Goal: Task Accomplishment & Management: Manage account settings

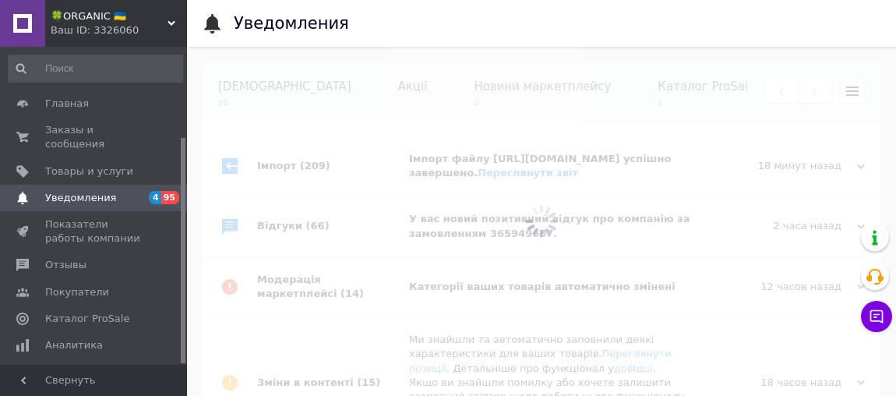
scroll to position [103, 0]
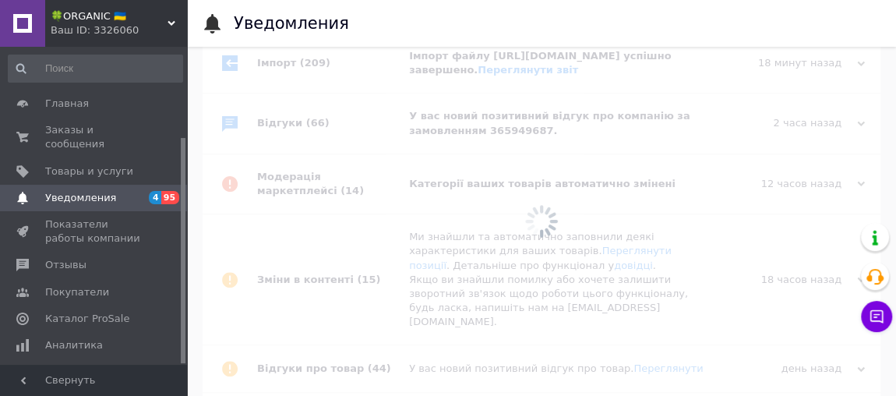
click at [540, 303] on div at bounding box center [541, 221] width 709 height 349
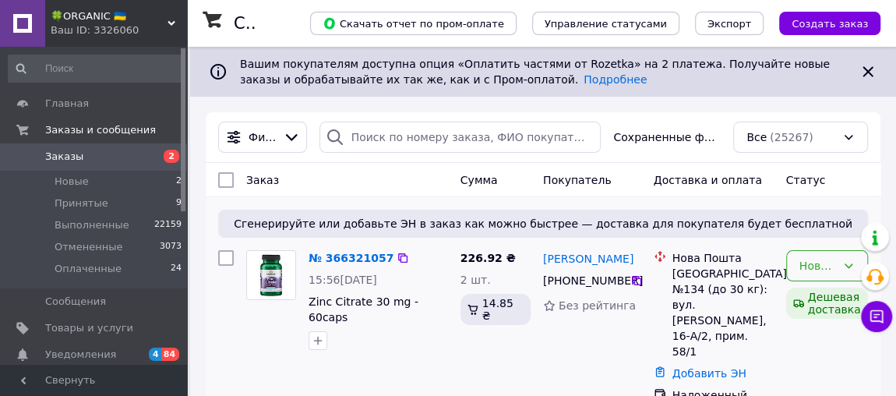
click at [843, 265] on icon at bounding box center [848, 265] width 12 height 12
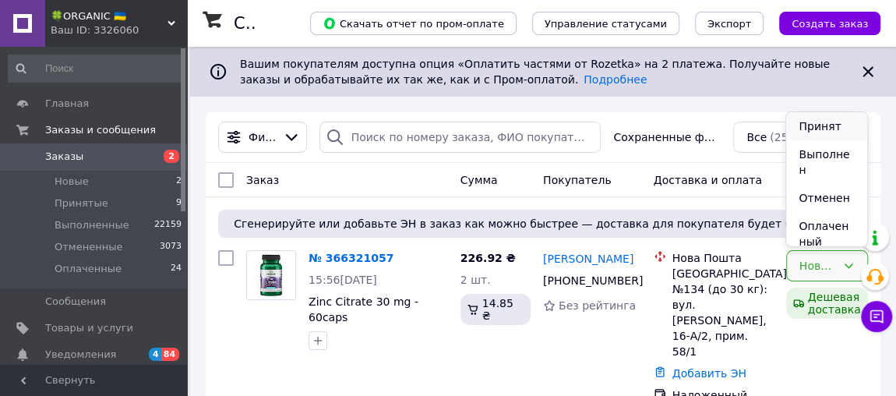
click at [818, 132] on li "Принят" at bounding box center [826, 126] width 80 height 28
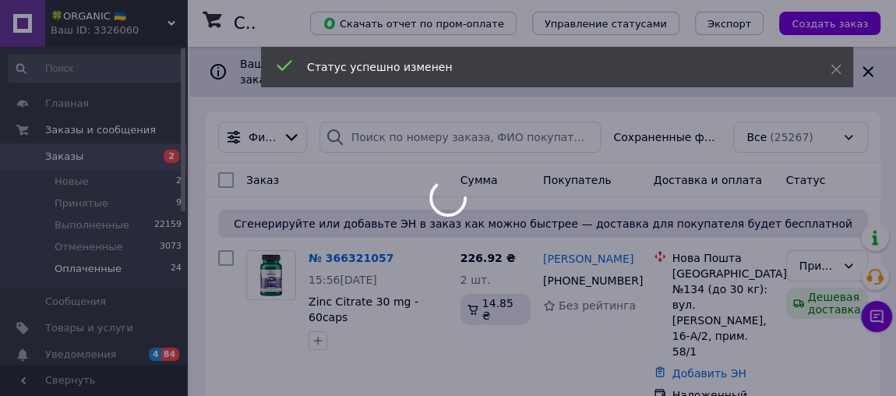
click at [106, 269] on span "Оплаченные" at bounding box center [88, 269] width 67 height 14
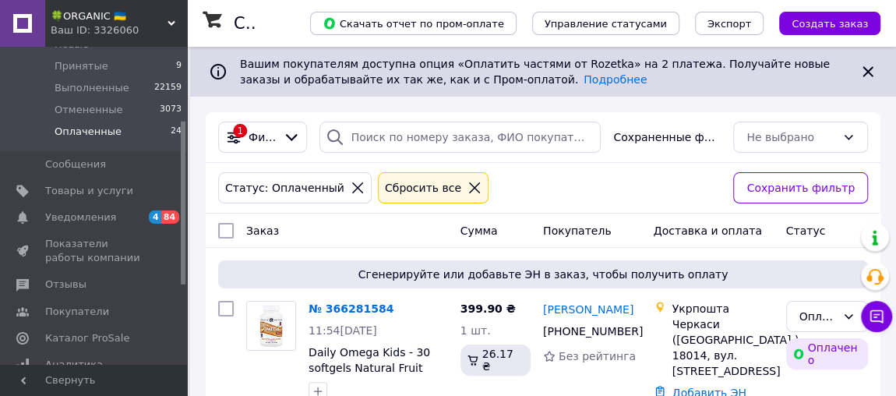
scroll to position [144, 0]
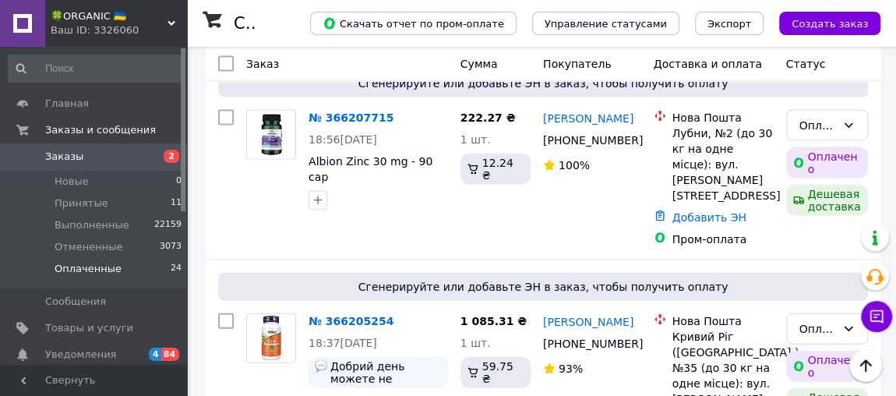
scroll to position [1638, 0]
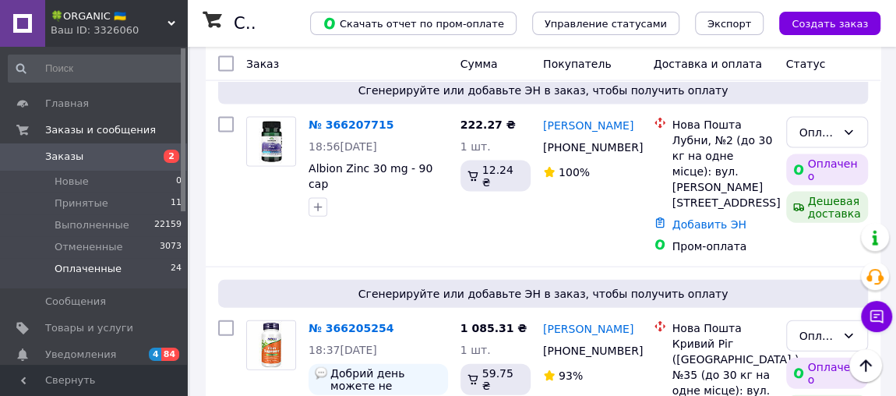
click at [103, 272] on span "Оплаченные" at bounding box center [88, 269] width 67 height 14
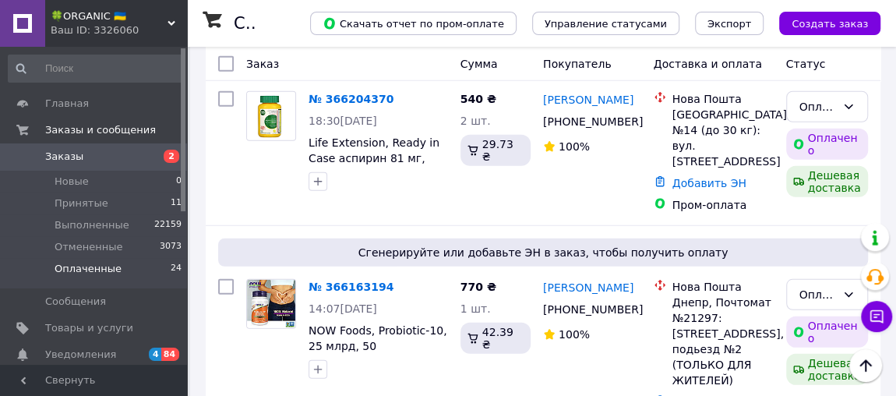
scroll to position [2087, 0]
